Goal: Transaction & Acquisition: Book appointment/travel/reservation

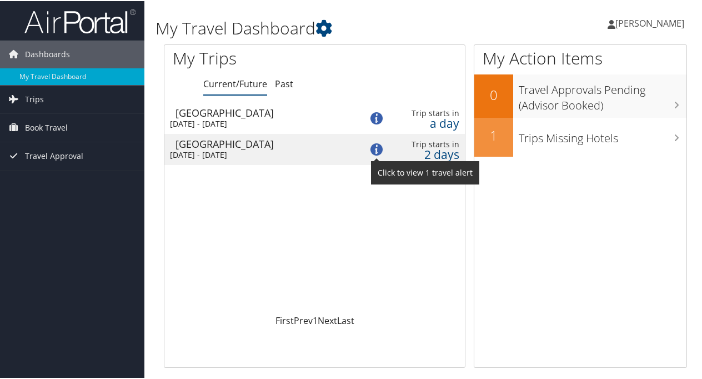
click at [378, 151] on img at bounding box center [376, 148] width 12 height 12
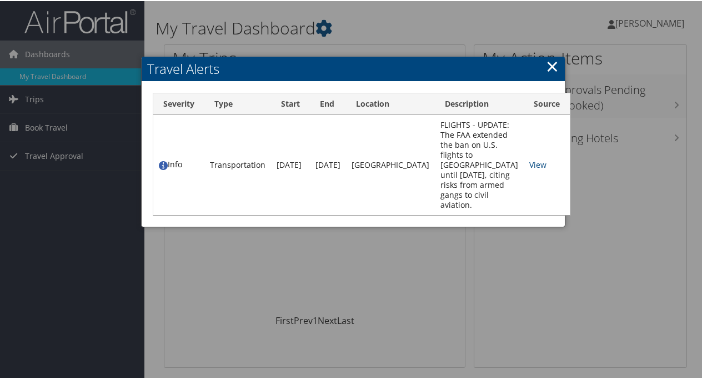
click at [552, 64] on link "×" at bounding box center [552, 65] width 13 height 22
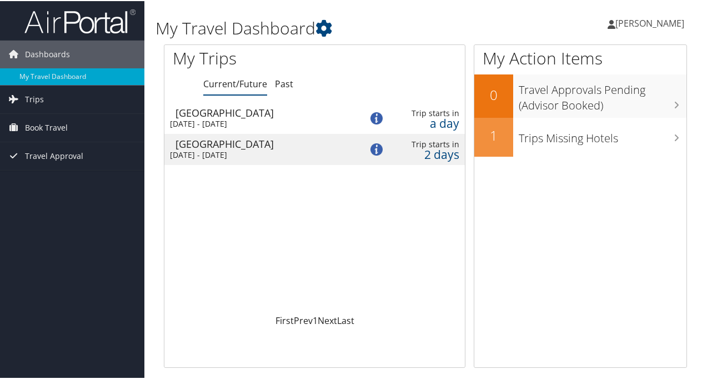
click at [380, 119] on img at bounding box center [376, 117] width 12 height 12
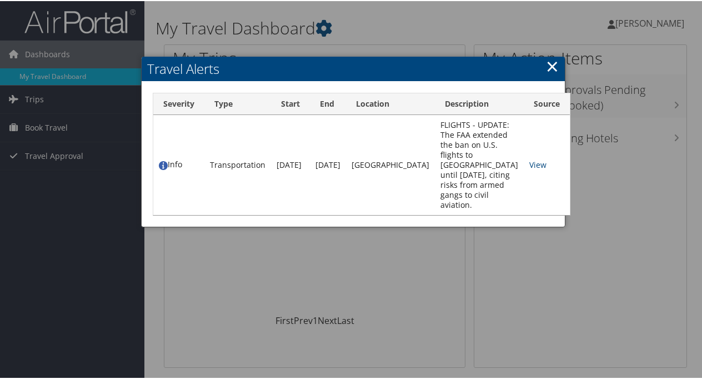
click at [549, 72] on link "×" at bounding box center [552, 65] width 13 height 22
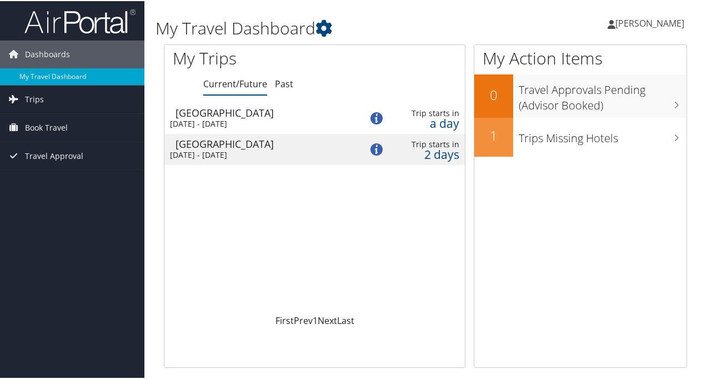
click at [292, 118] on div "Fri 5 Sep 2025 - Sat 13 Sep 2025" at bounding box center [257, 123] width 175 height 10
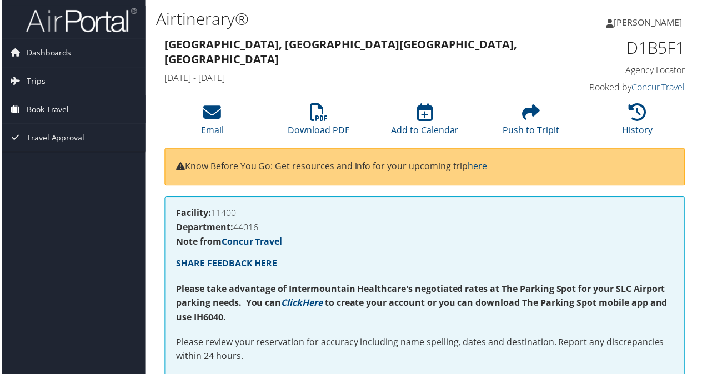
click at [59, 105] on span "Book Travel" at bounding box center [46, 110] width 43 height 28
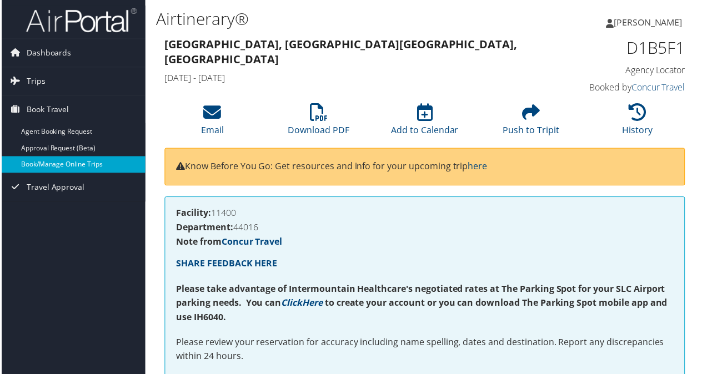
click at [54, 172] on link "Book/Manage Online Trips" at bounding box center [72, 165] width 144 height 17
click at [56, 56] on span "Dashboards" at bounding box center [47, 53] width 45 height 28
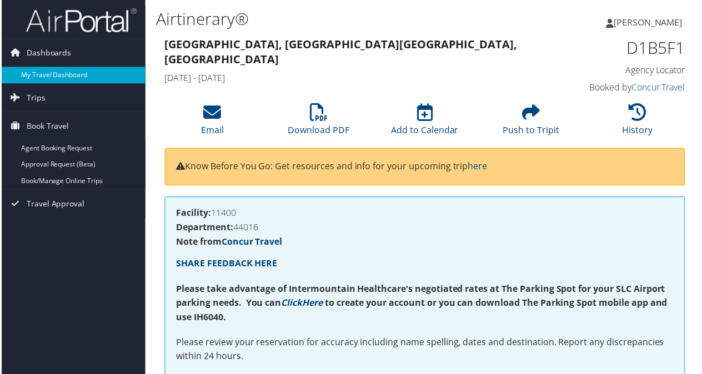
click at [53, 72] on link "My Travel Dashboard" at bounding box center [72, 75] width 144 height 17
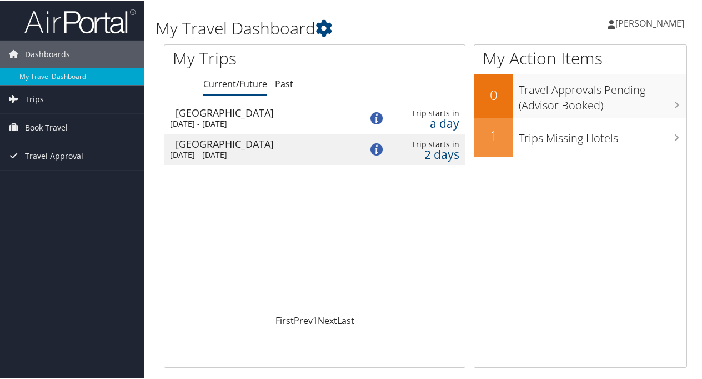
click at [281, 152] on div "Fri 5 Sep 2025 - Wed 10 Sep 2025" at bounding box center [257, 154] width 175 height 10
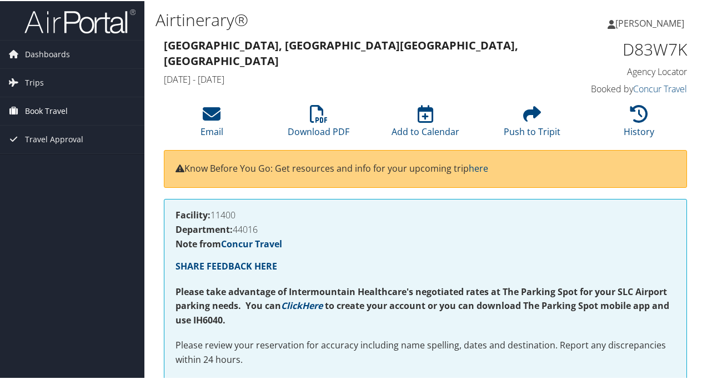
click at [46, 103] on span "Book Travel" at bounding box center [46, 110] width 43 height 28
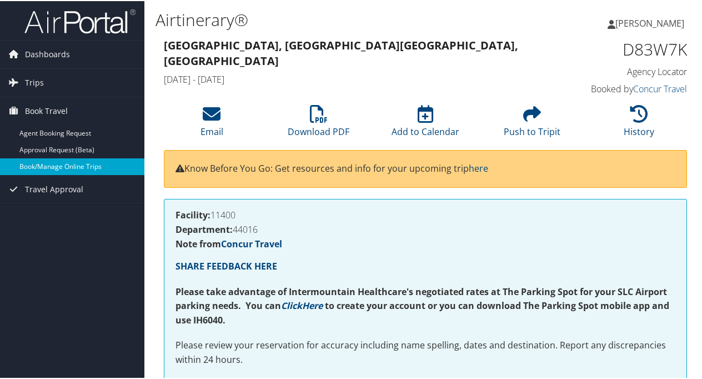
click at [41, 164] on link "Book/Manage Online Trips" at bounding box center [72, 165] width 144 height 17
